Goal: Task Accomplishment & Management: Use online tool/utility

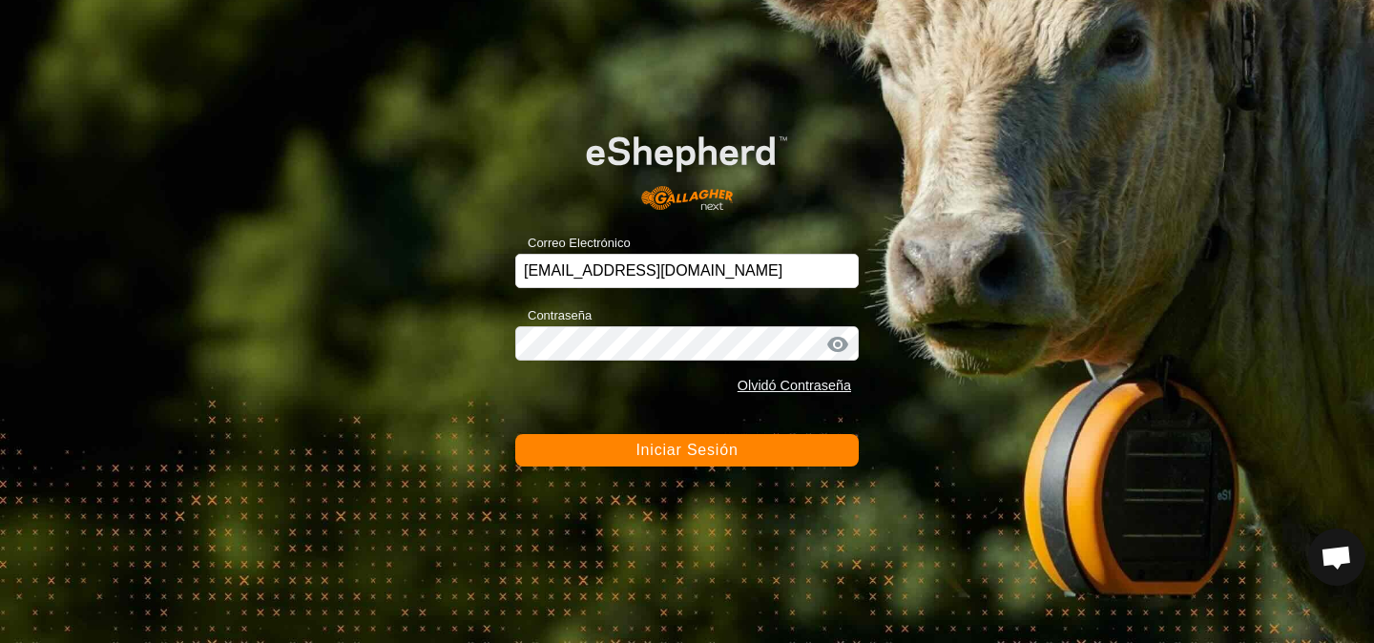
click at [648, 450] on span "Iniciar Sesión" at bounding box center [686, 450] width 102 height 16
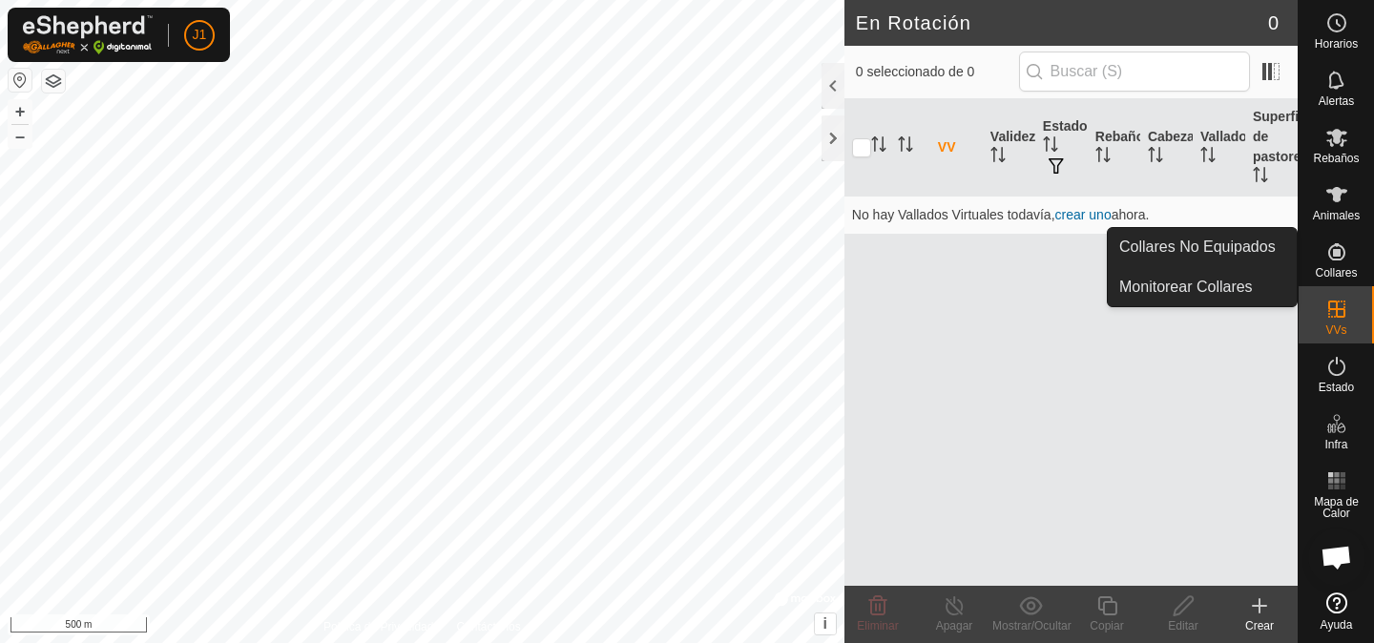
click at [1340, 267] on span "Collares" at bounding box center [1336, 272] width 42 height 11
click at [1280, 239] on link "Collares No Equipados" at bounding box center [1202, 247] width 189 height 38
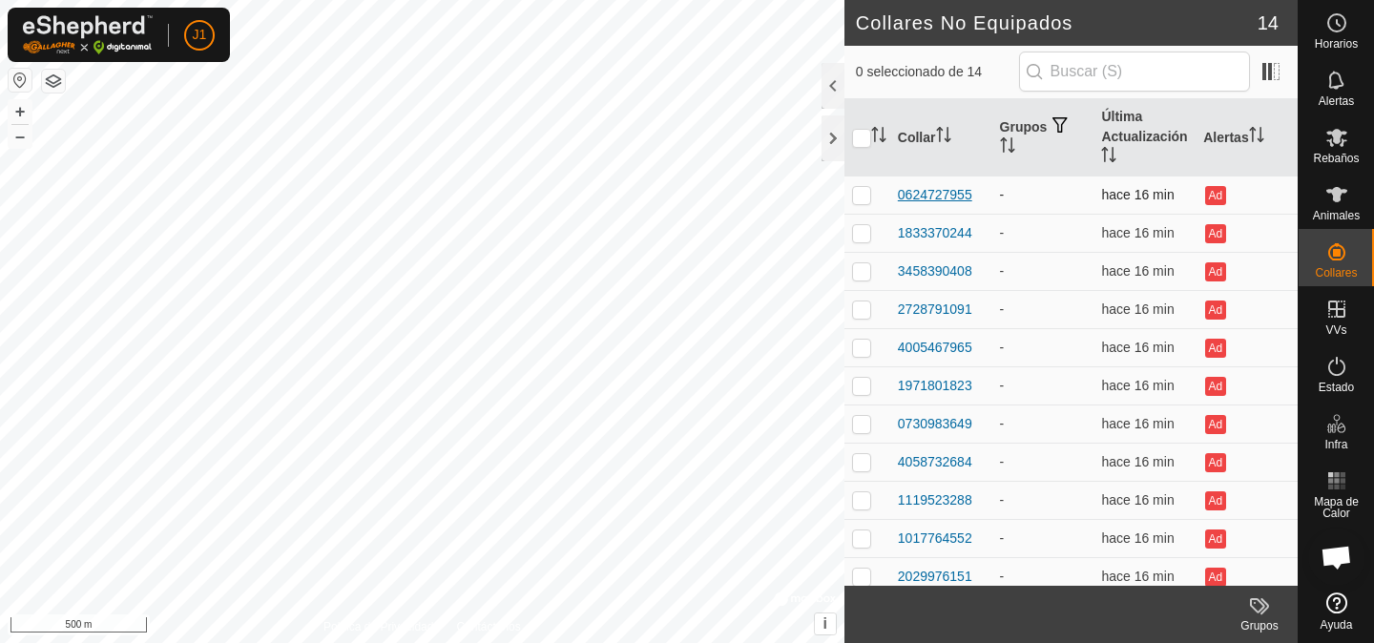
click at [970, 199] on div "0624727955" at bounding box center [935, 195] width 74 height 20
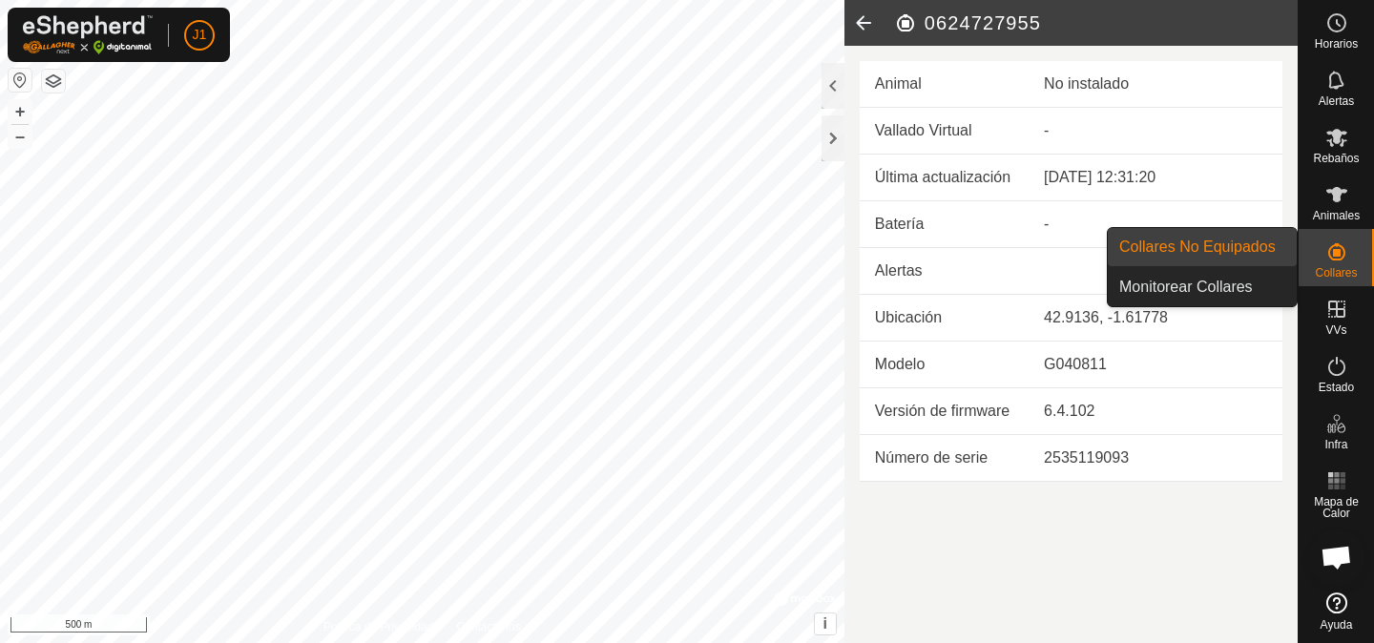
click at [1325, 254] on icon at bounding box center [1336, 251] width 23 height 23
click at [1282, 228] on link "Collares No Equipados" at bounding box center [1202, 247] width 189 height 38
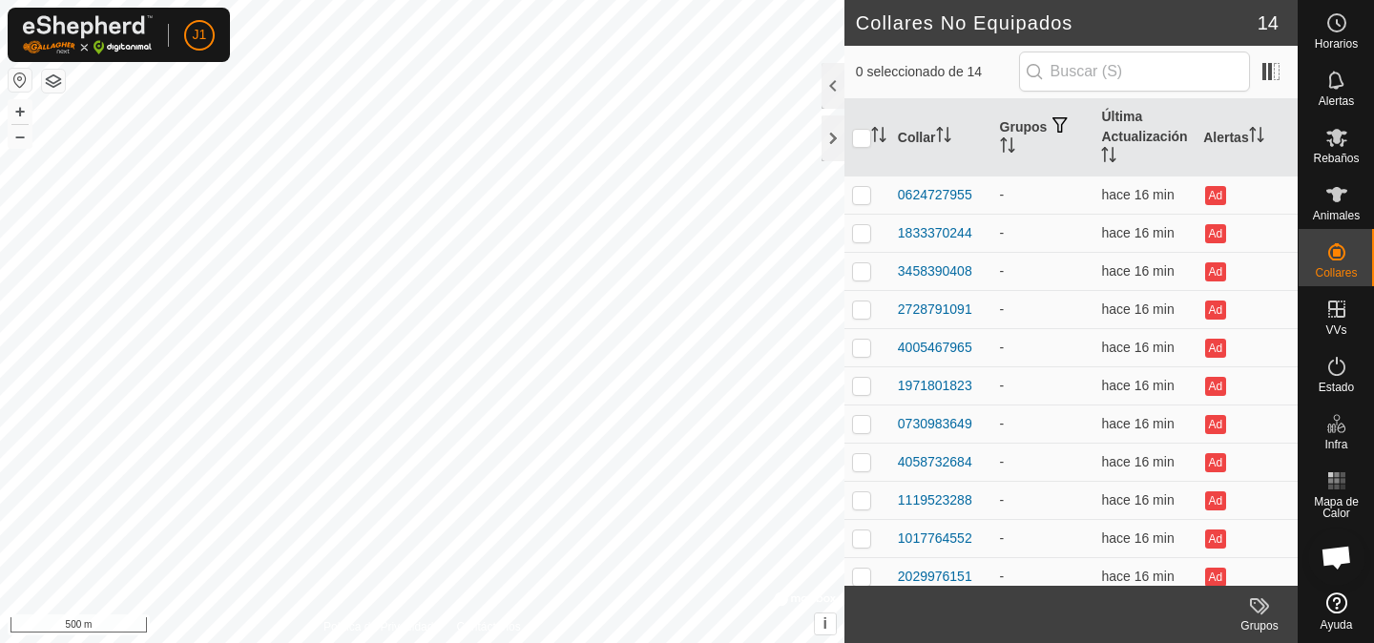
click at [1277, 238] on link "Collares No Equipados" at bounding box center [1202, 247] width 189 height 38
click at [943, 383] on div "1971801823" at bounding box center [935, 386] width 74 height 20
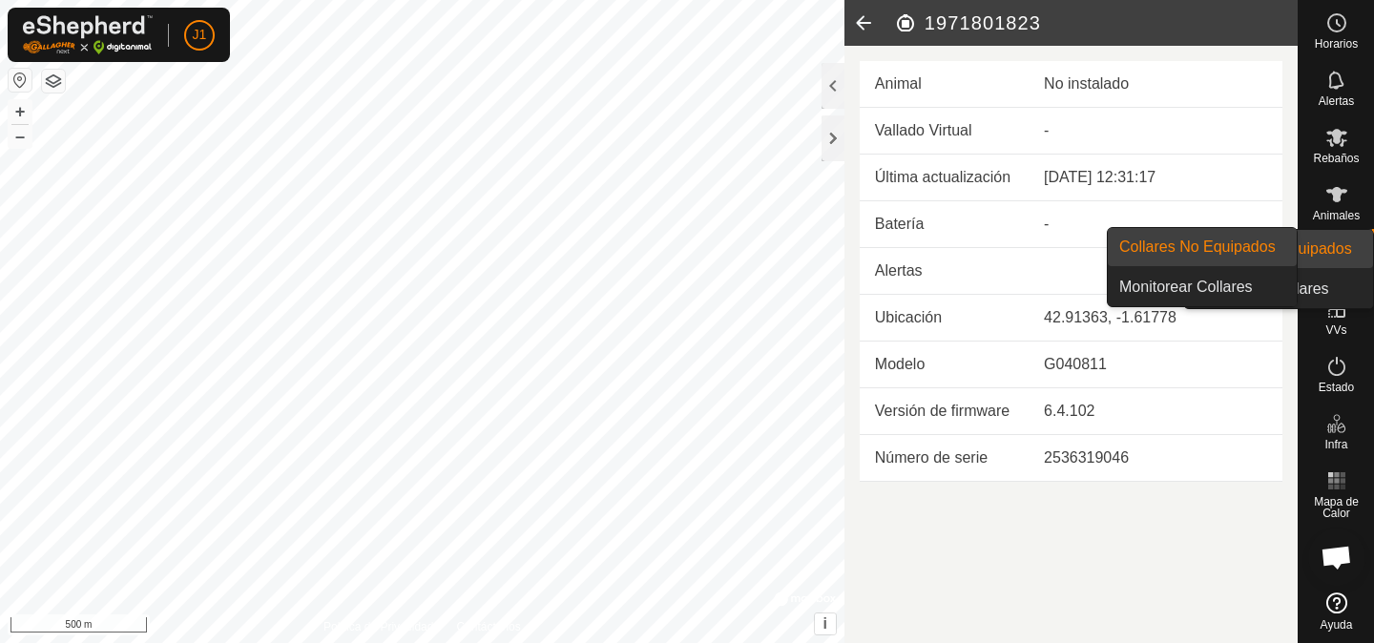
click at [1314, 243] on div "Collares" at bounding box center [1336, 257] width 75 height 57
click at [1294, 237] on link "Collares No Equipados" at bounding box center [1202, 247] width 189 height 38
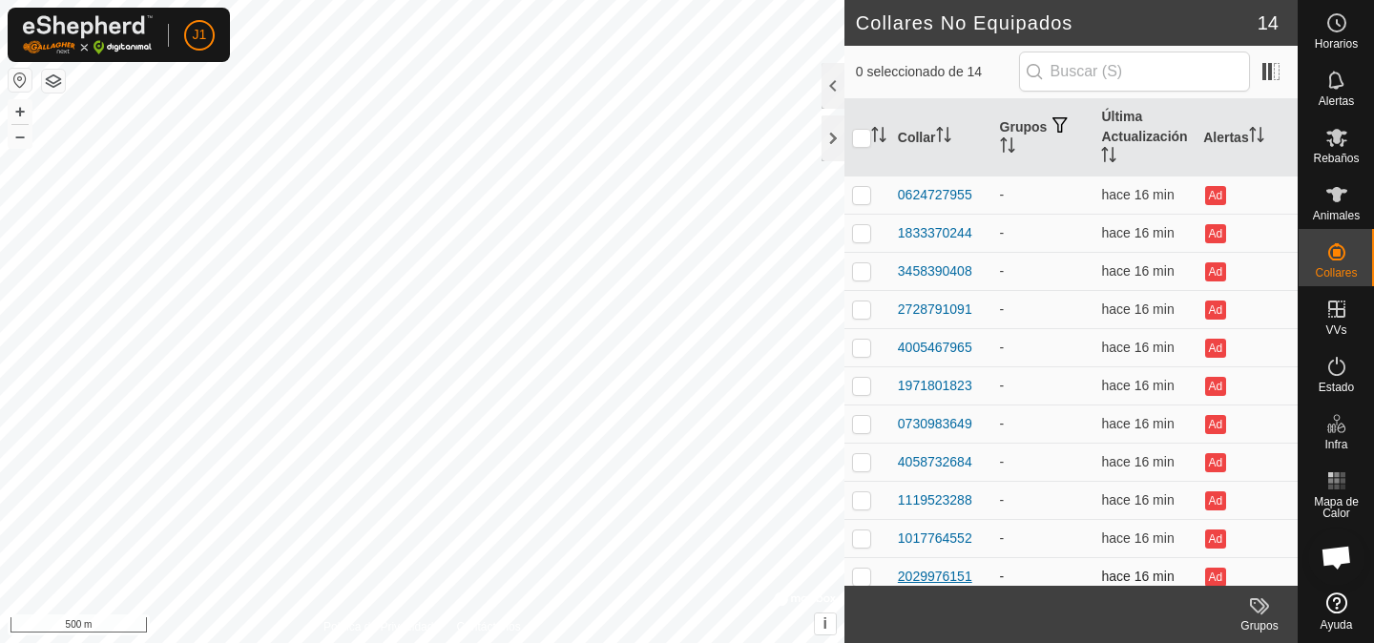
click at [908, 582] on div "2029976151" at bounding box center [935, 577] width 74 height 20
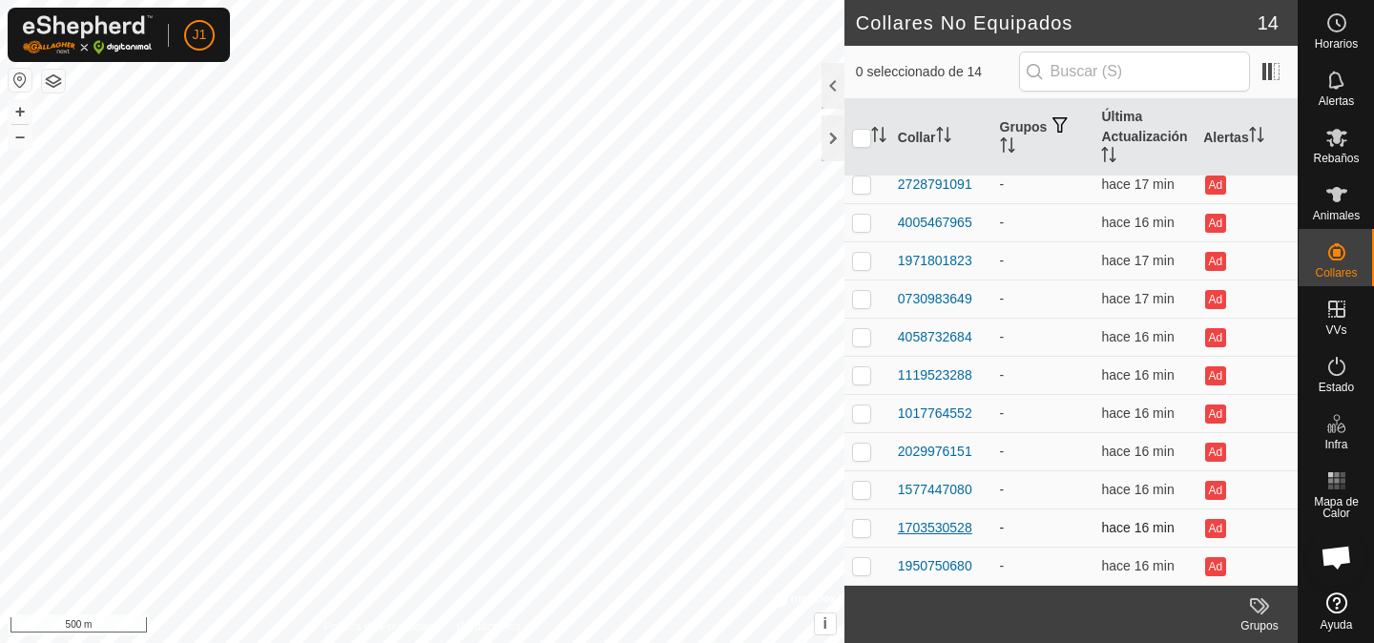
click at [929, 535] on div "1703530528" at bounding box center [935, 528] width 74 height 20
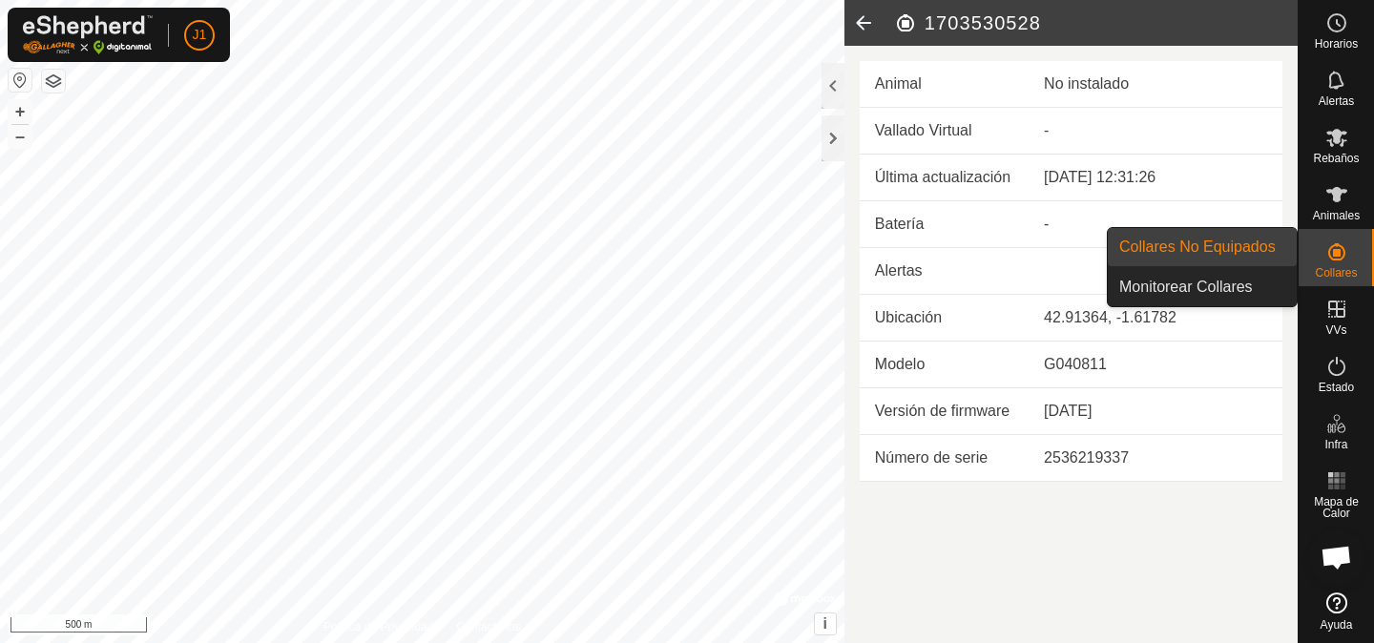
click at [1327, 249] on icon at bounding box center [1336, 251] width 23 height 23
click at [1262, 257] on span "Collares No Equipados" at bounding box center [1197, 247] width 156 height 23
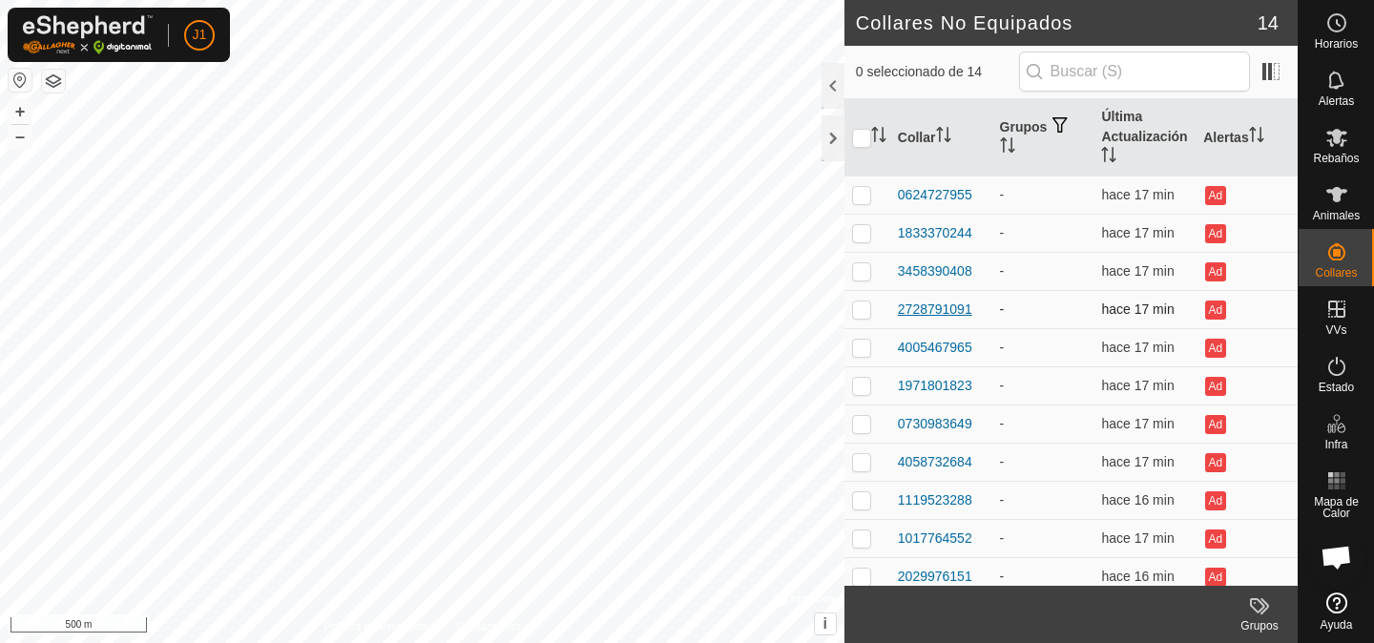
click at [933, 306] on div "2728791091" at bounding box center [935, 310] width 74 height 20
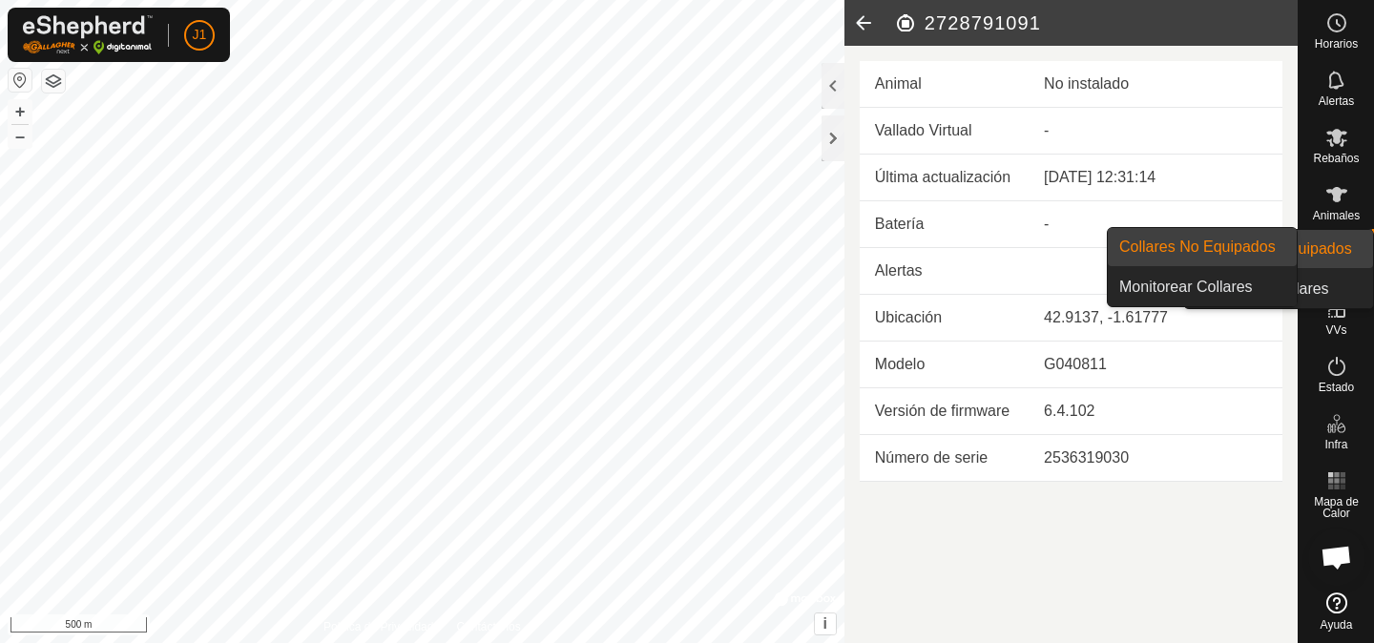
click at [1344, 246] on icon at bounding box center [1336, 251] width 23 height 23
click at [1269, 256] on span "Collares No Equipados" at bounding box center [1197, 247] width 156 height 23
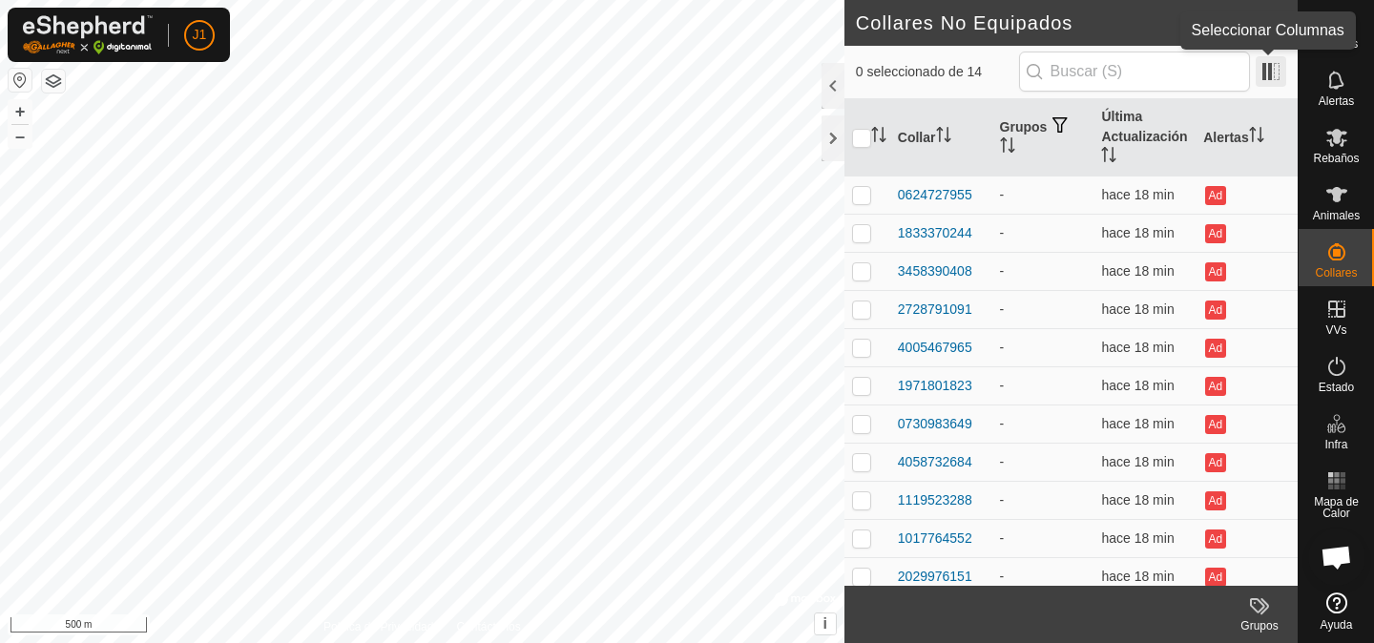
click at [1269, 78] on span at bounding box center [1271, 71] width 31 height 31
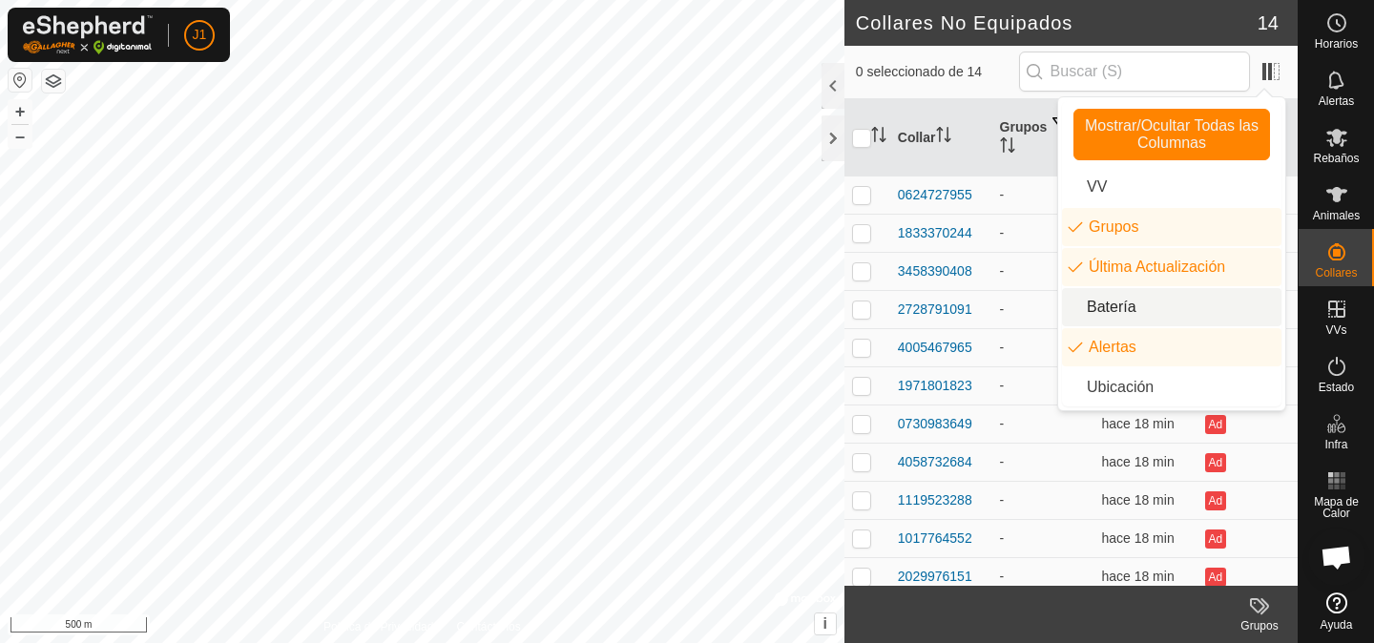
click at [1110, 302] on li "Batería" at bounding box center [1171, 307] width 219 height 38
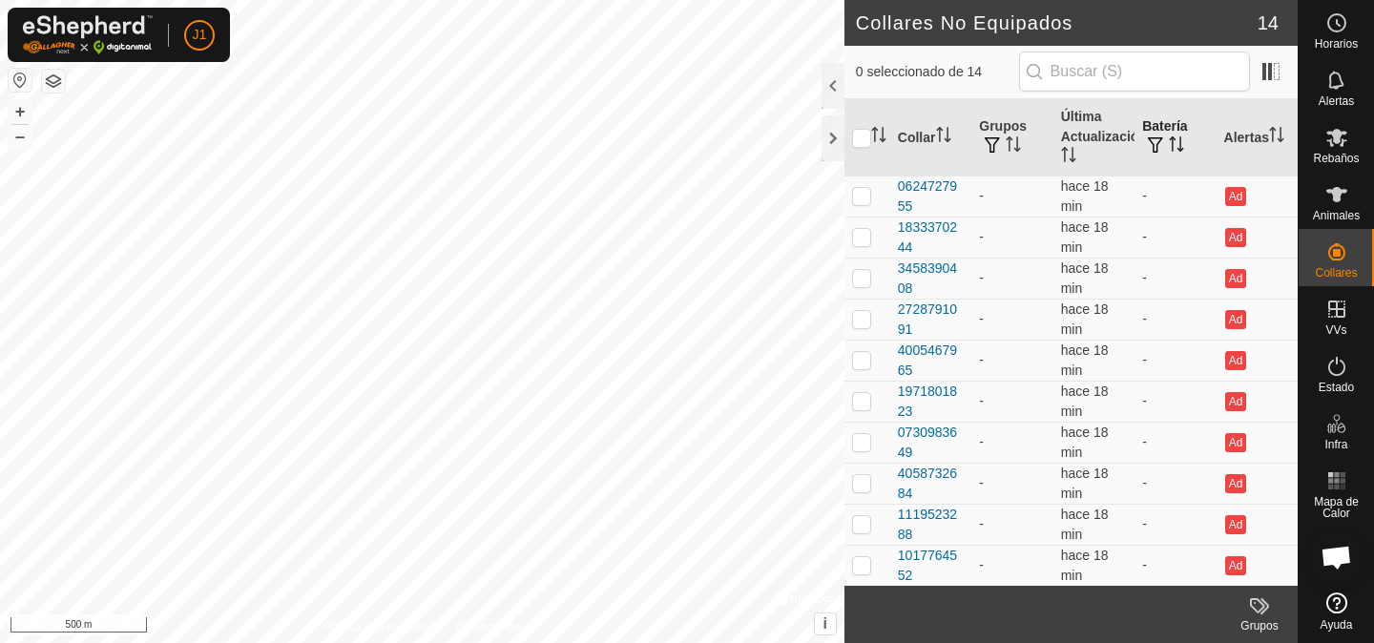
click at [1156, 149] on span "button" at bounding box center [1155, 144] width 15 height 15
click at [1159, 141] on span "button" at bounding box center [1155, 144] width 15 height 15
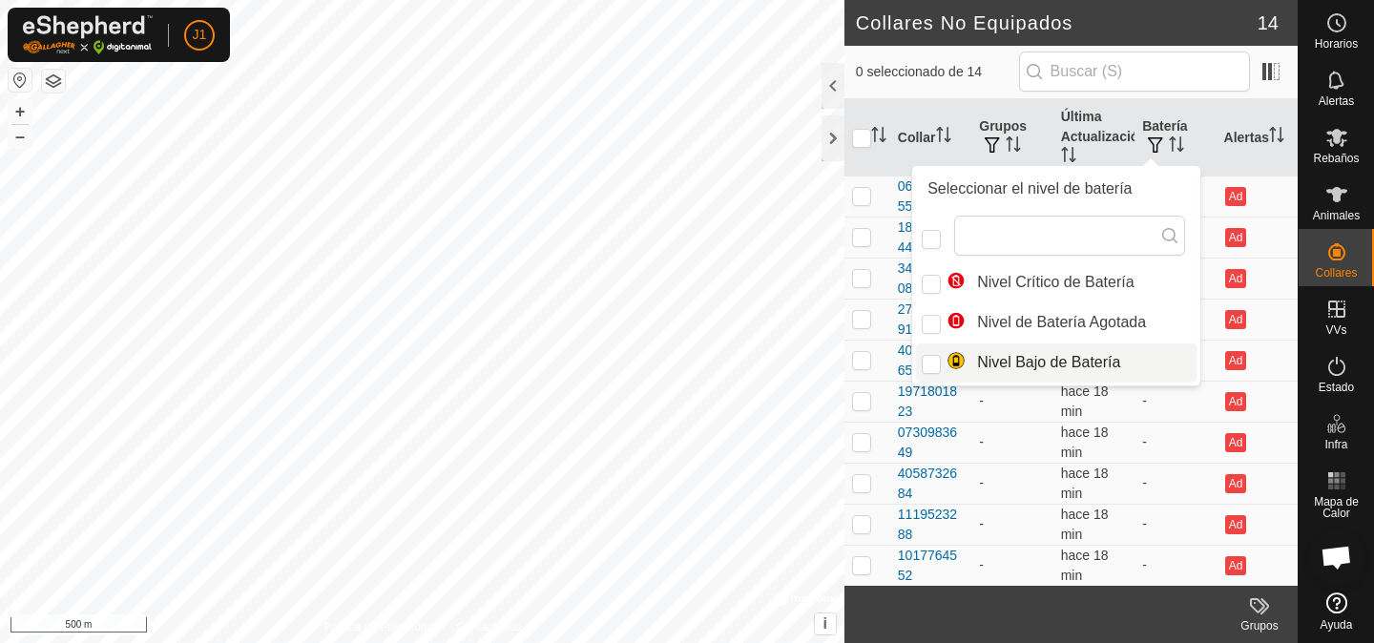
click at [1049, 367] on span "Nivel Bajo de Batería" at bounding box center [1034, 362] width 174 height 23
checkbox input "true"
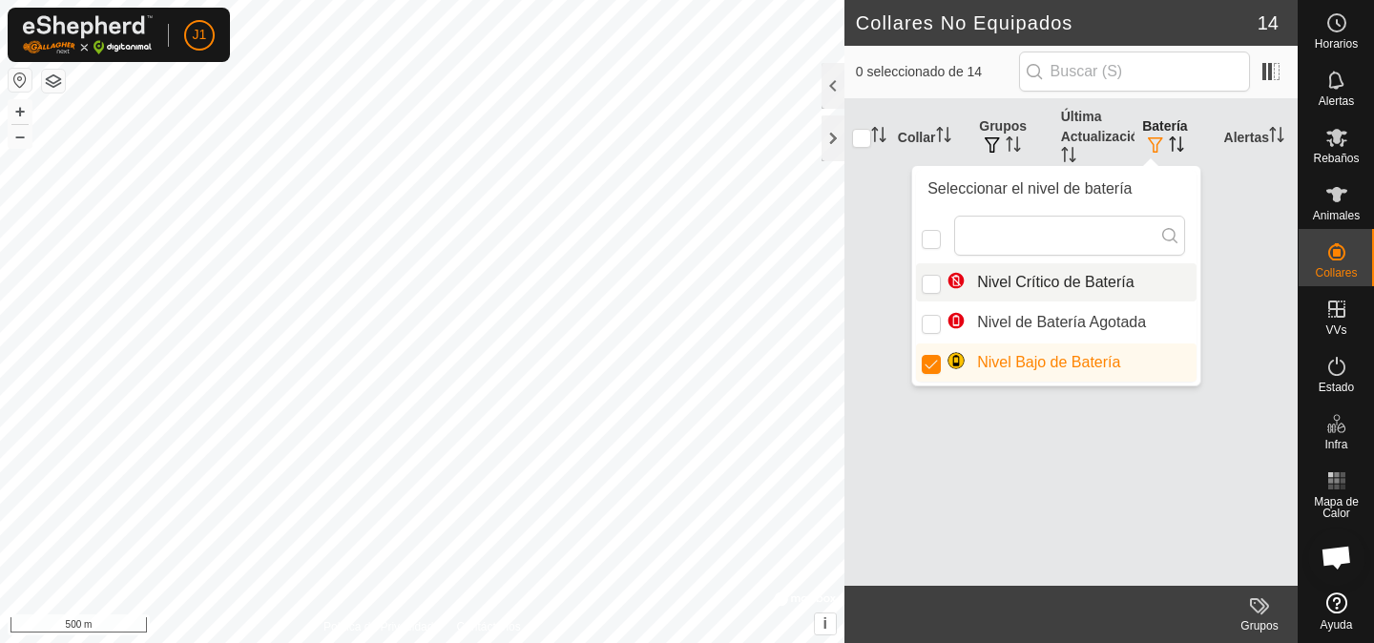
click at [1158, 141] on span "button" at bounding box center [1155, 144] width 15 height 15
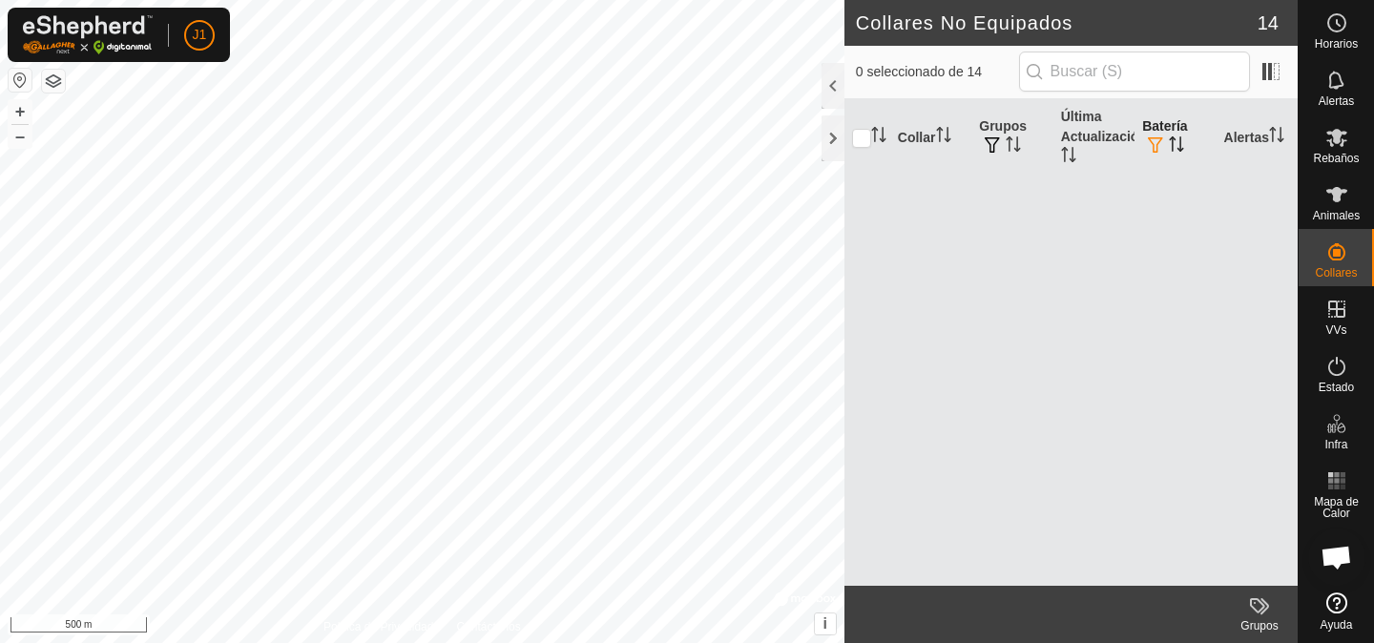
click at [1158, 141] on span "button" at bounding box center [1155, 144] width 15 height 15
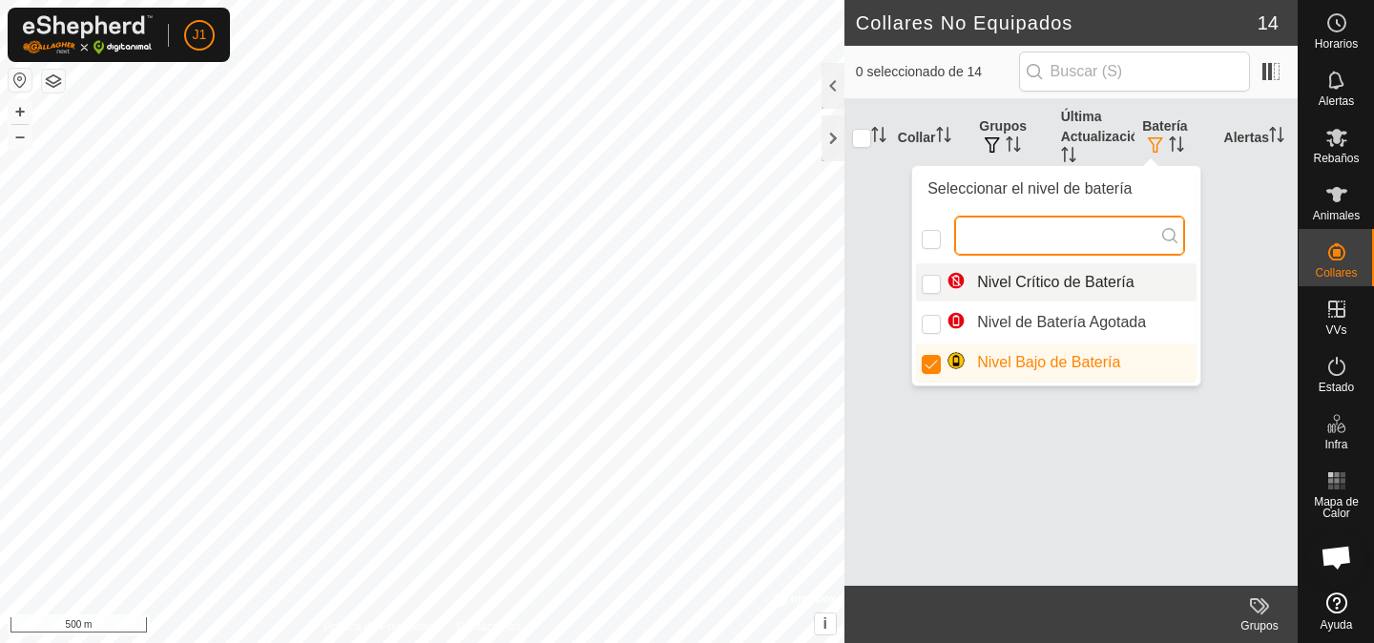
click at [1053, 241] on input "text" at bounding box center [1069, 236] width 231 height 40
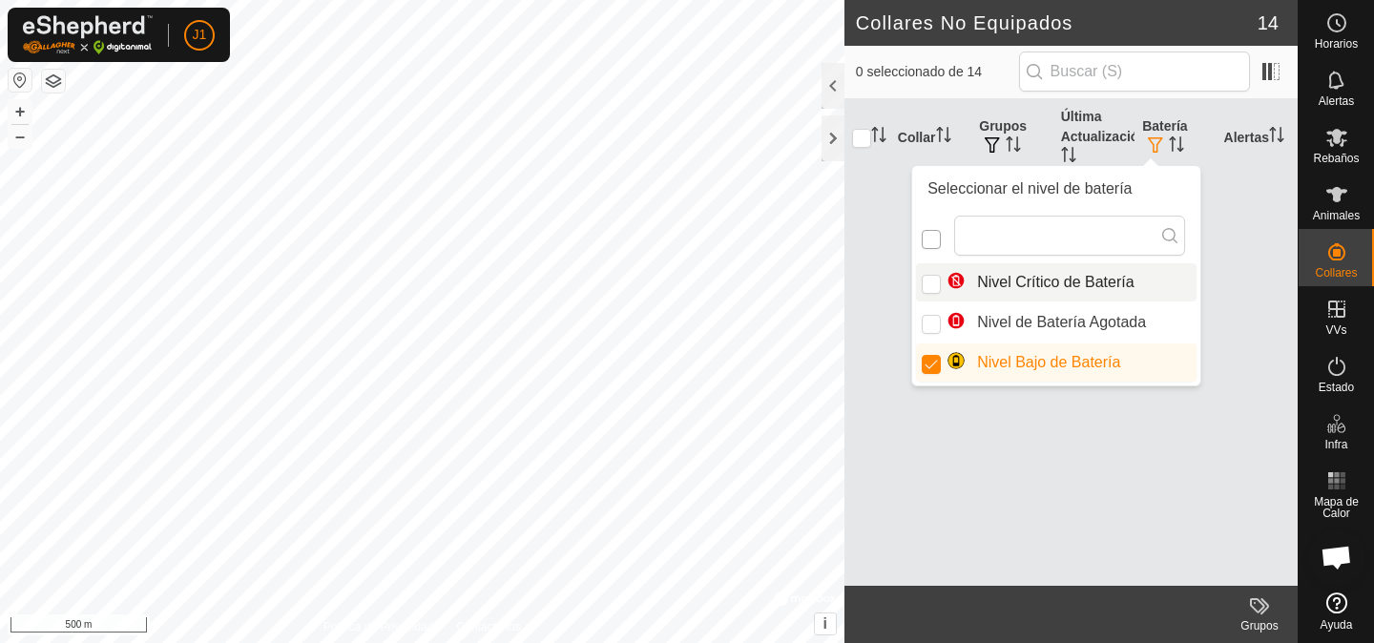
click at [928, 237] on input "checkbox" at bounding box center [931, 239] width 19 height 19
checkbox input "false"
checkbox input "true"
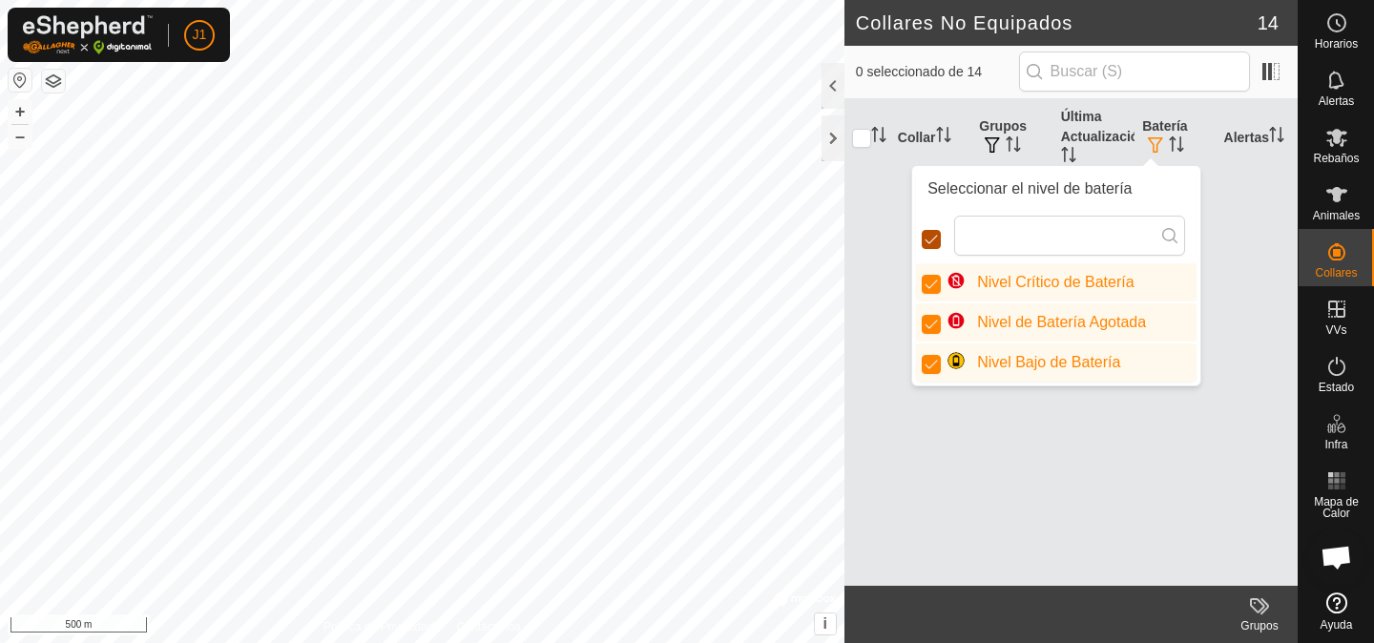
scroll to position [10, 10]
click at [928, 237] on input "checkbox" at bounding box center [931, 239] width 19 height 19
checkbox input "false"
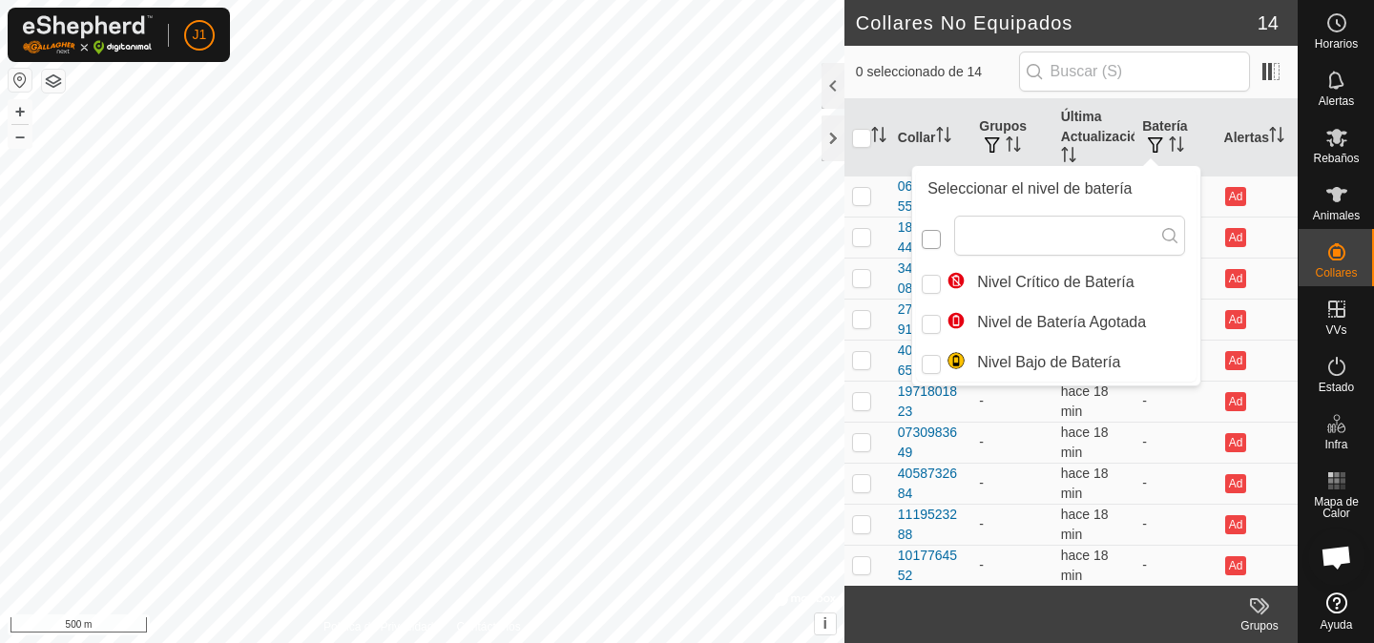
click at [928, 237] on input "checkbox" at bounding box center [931, 239] width 19 height 19
checkbox input "false"
checkbox input "true"
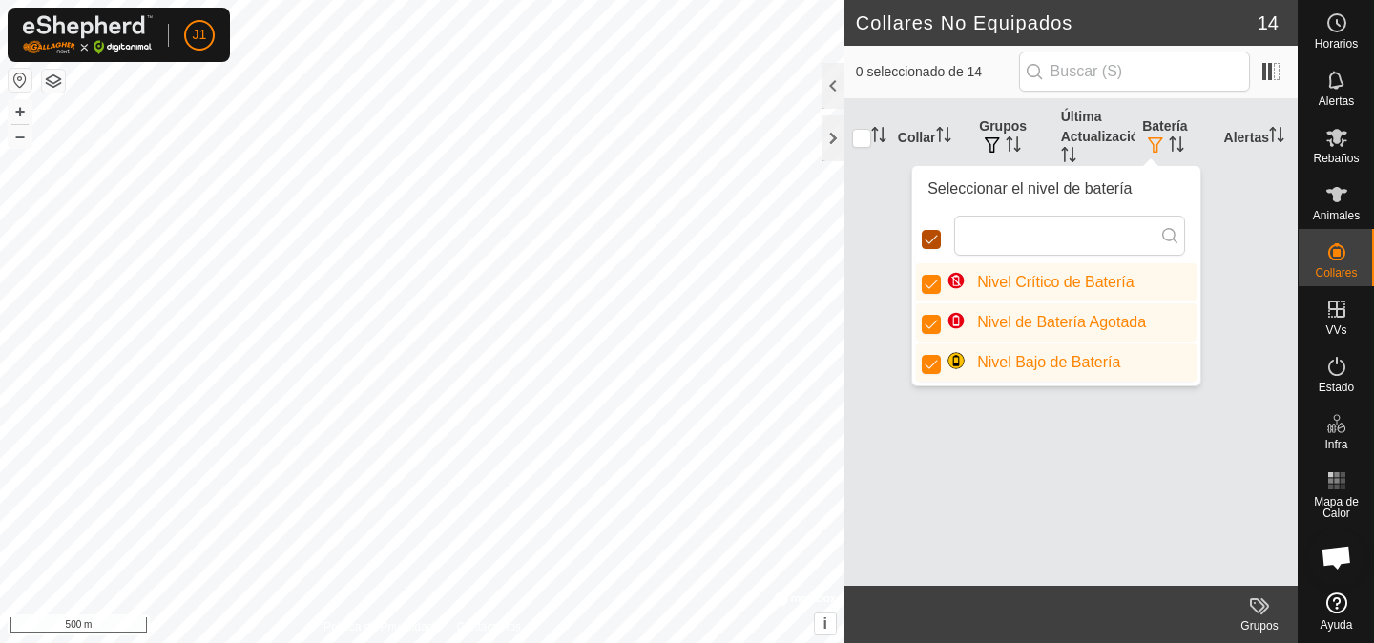
click at [928, 237] on input "checkbox" at bounding box center [931, 239] width 19 height 19
checkbox input "false"
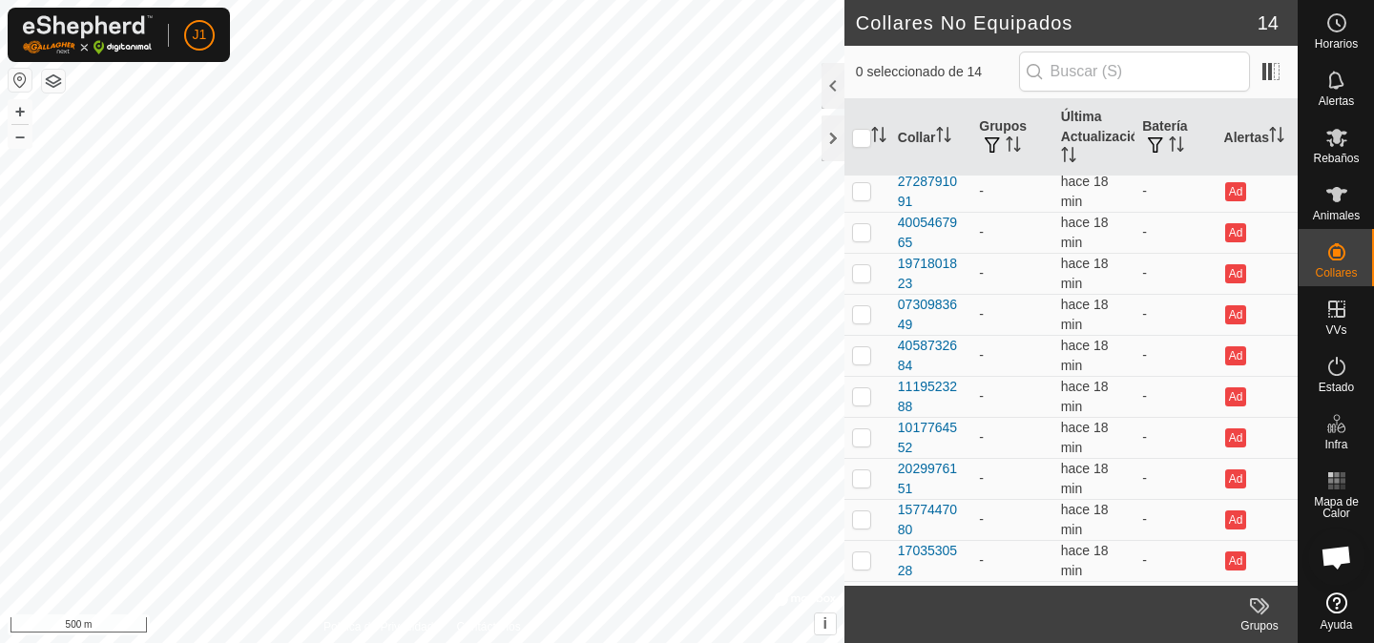
scroll to position [0, 0]
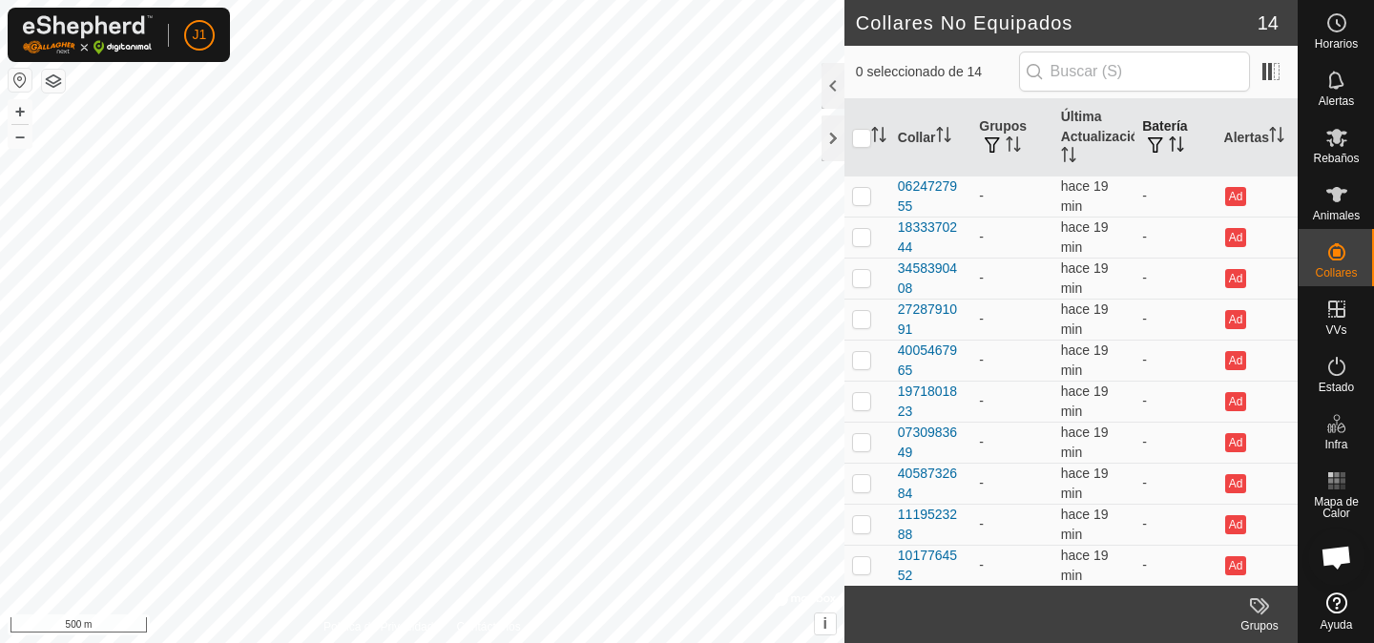
click at [1152, 139] on span "button" at bounding box center [1155, 144] width 15 height 15
click at [992, 146] on span "button" at bounding box center [992, 144] width 15 height 15
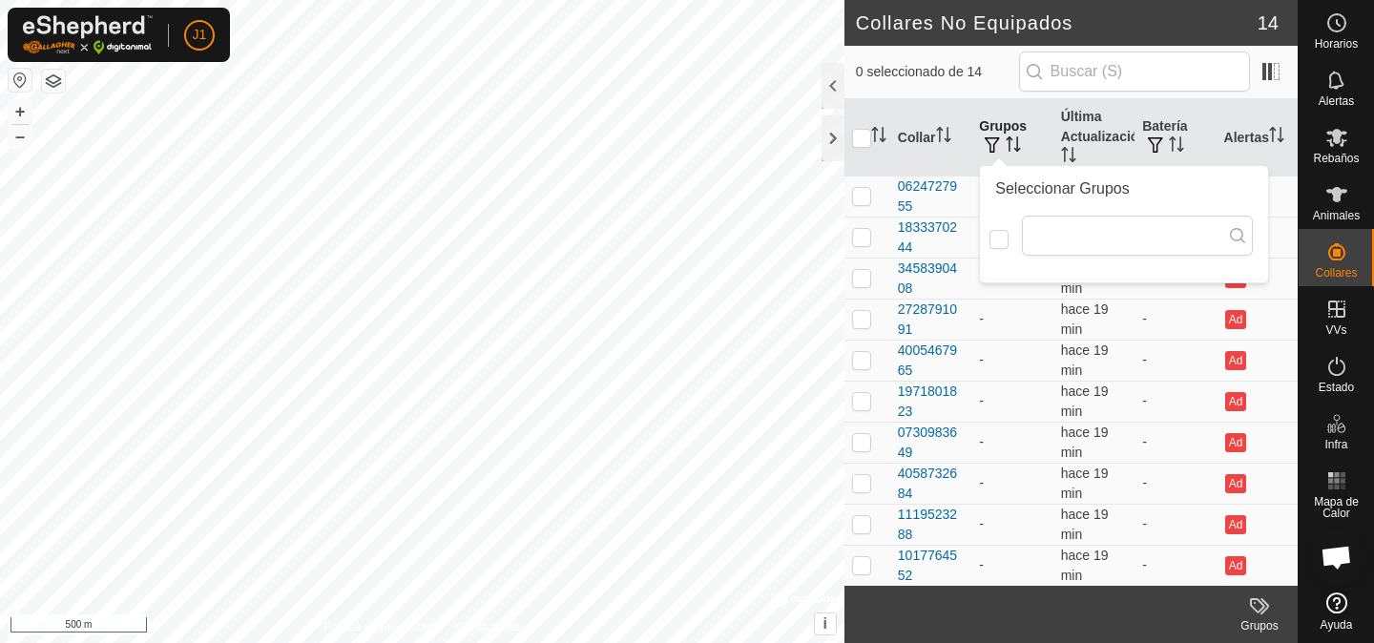
click at [992, 146] on span "button" at bounding box center [992, 144] width 15 height 15
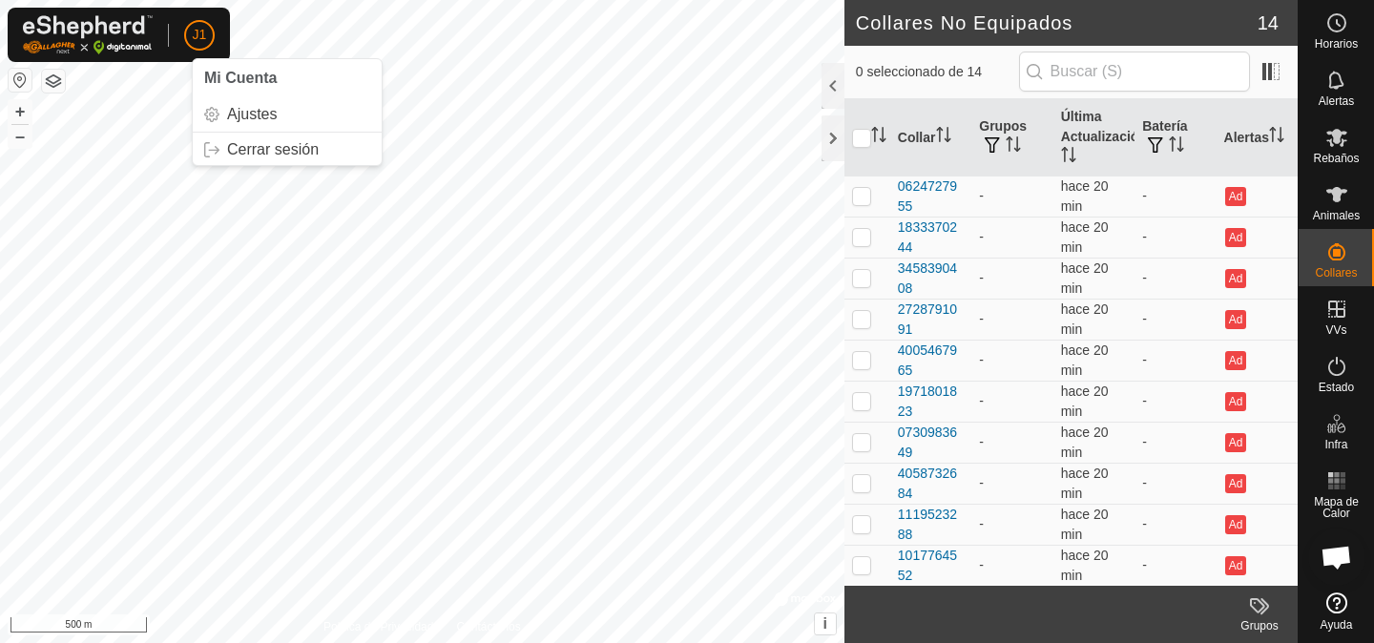
click at [194, 42] on span "J1" at bounding box center [200, 35] width 14 height 20
click at [246, 148] on span "Cerrar sesión" at bounding box center [273, 149] width 92 height 15
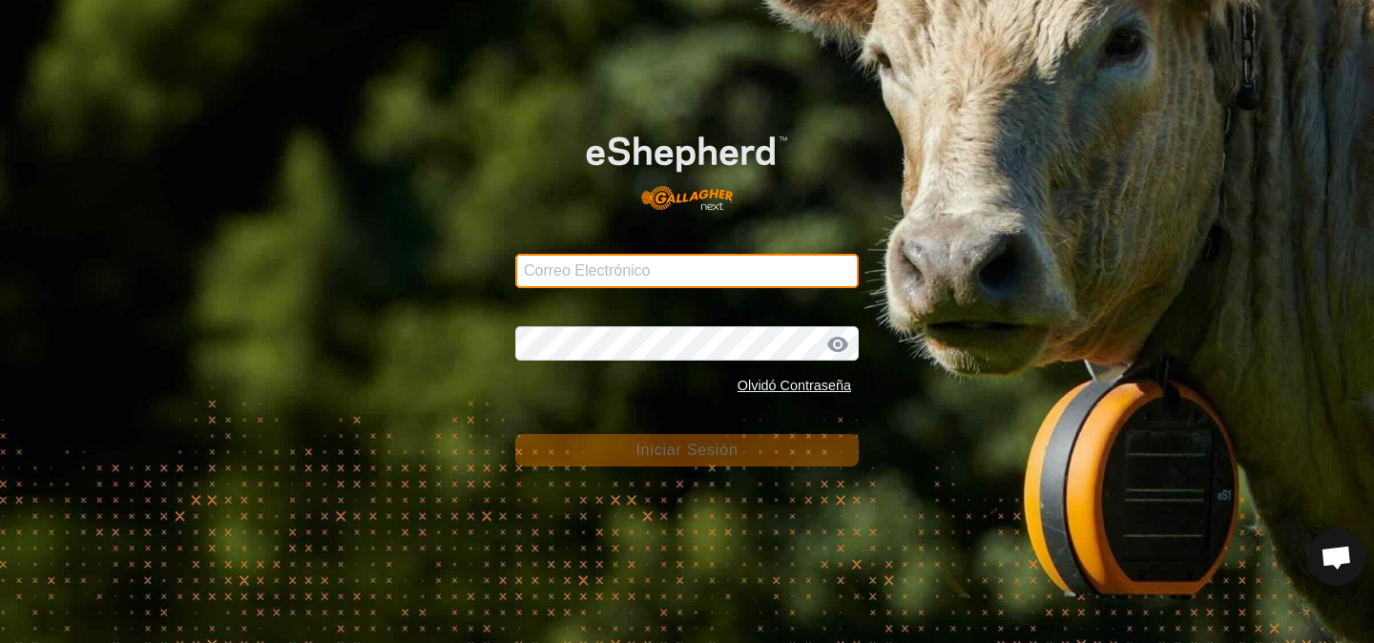
type input "[EMAIL_ADDRESS][DOMAIN_NAME]"
